Goal: Information Seeking & Learning: Learn about a topic

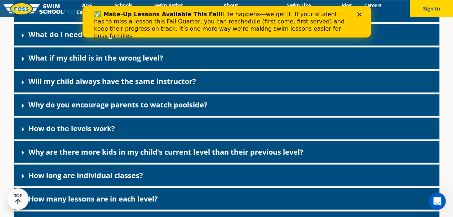
scroll to position [1911, 0]
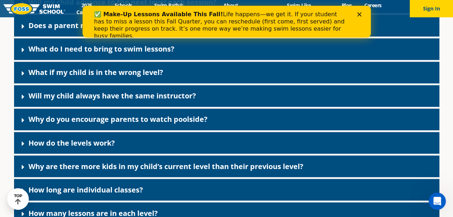
click at [90, 101] on link "Will my child always have the same instructor?" at bounding box center [112, 96] width 168 height 10
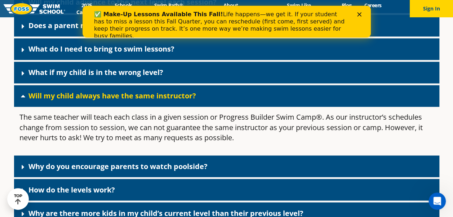
click at [90, 101] on link "Will my child always have the same instructor?" at bounding box center [112, 96] width 168 height 10
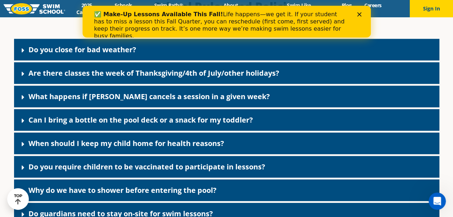
scroll to position [1010, 0]
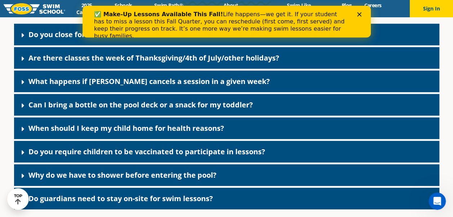
click at [139, 110] on link "Can I bring a bottle on the pool deck or a snack for my toddler?" at bounding box center [140, 105] width 225 height 10
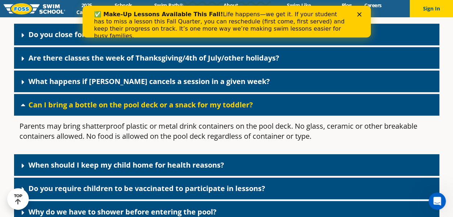
click at [139, 110] on link "Can I bring a bottle on the pool deck or a snack for my toddler?" at bounding box center [140, 105] width 225 height 10
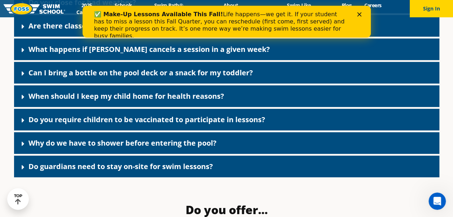
scroll to position [1082, 0]
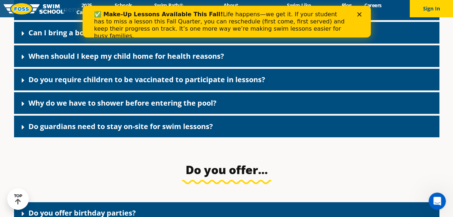
click at [139, 137] on div "Do guardians need to stay on-site for swim lessons?" at bounding box center [227, 127] width 426 height 22
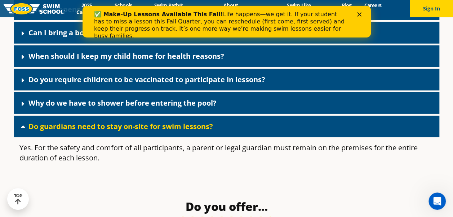
click at [139, 137] on div "Do guardians need to stay on-site for swim lessons?" at bounding box center [227, 127] width 426 height 22
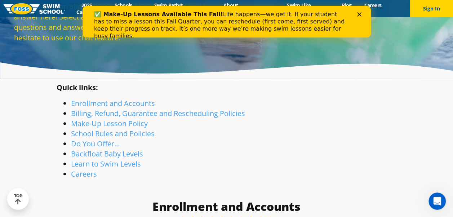
scroll to position [72, 0]
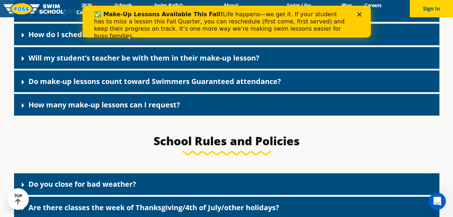
scroll to position [2027, 0]
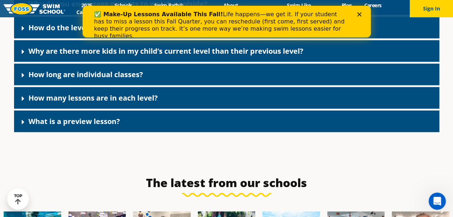
click at [149, 98] on div "How many lessons are in each level?" at bounding box center [227, 98] width 426 height 22
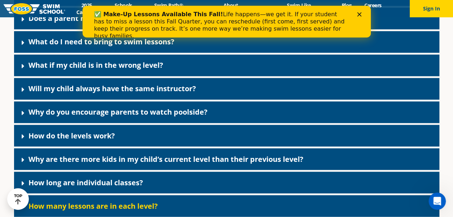
click at [160, 170] on div "Why are there more kids in my child’s current level than their previous level?" at bounding box center [227, 159] width 426 height 22
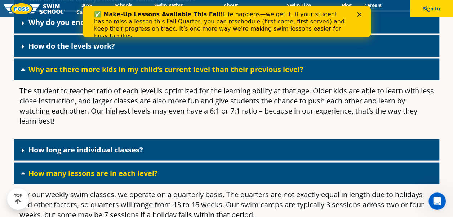
scroll to position [2012, 0]
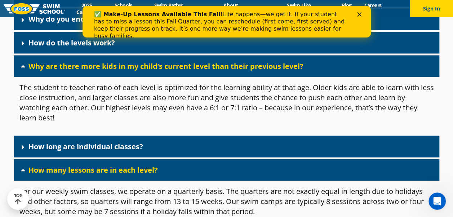
click at [122, 175] on link "How many lessons are in each level?" at bounding box center [92, 170] width 129 height 10
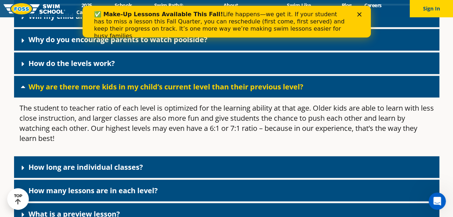
scroll to position [1976, 0]
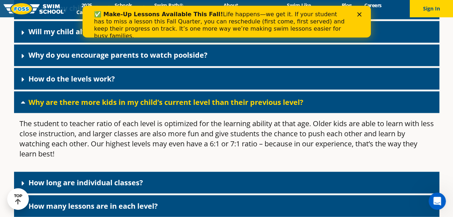
click at [203, 107] on link "Why are there more kids in my child’s current level than their previous level?" at bounding box center [165, 102] width 275 height 10
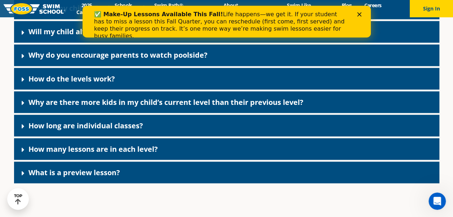
scroll to position [1919, 0]
